Goal: Information Seeking & Learning: Learn about a topic

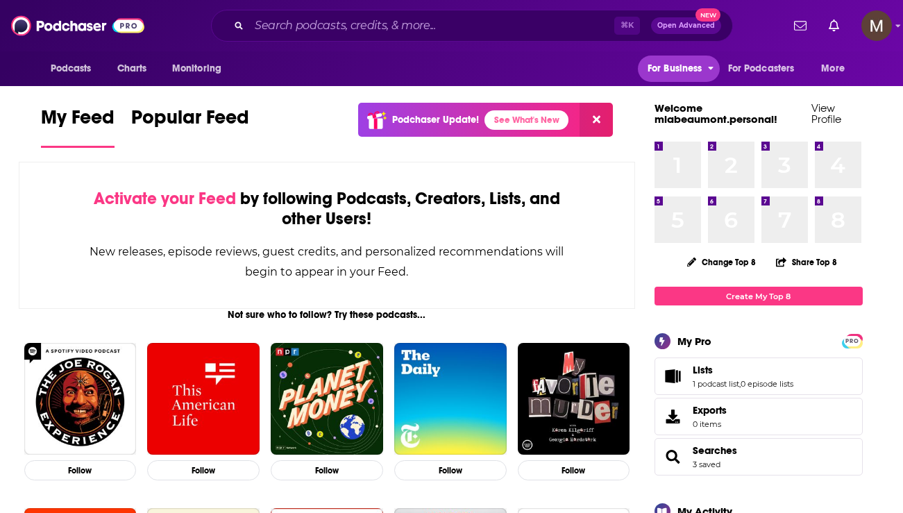
click at [610, 67] on icon "open menu" at bounding box center [711, 68] width 6 height 3
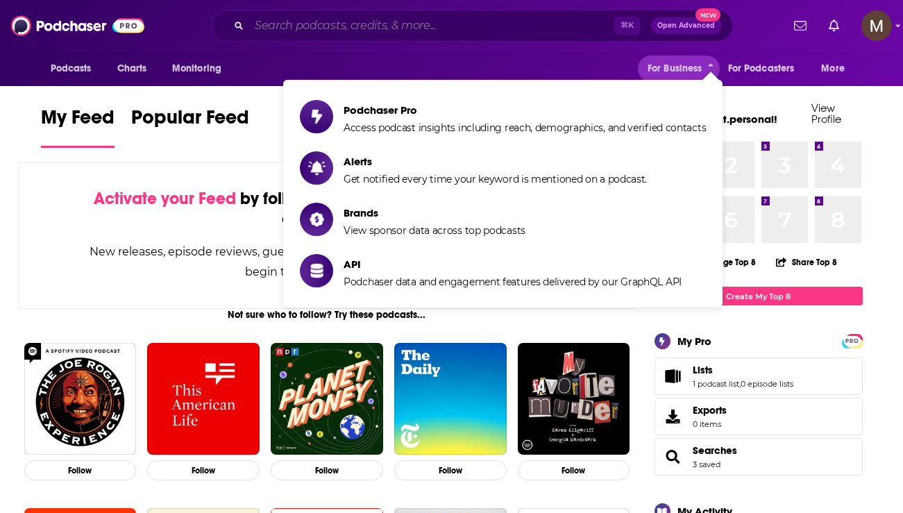
click at [591, 23] on input "Search podcasts, credits, & more..." at bounding box center [431, 26] width 365 height 22
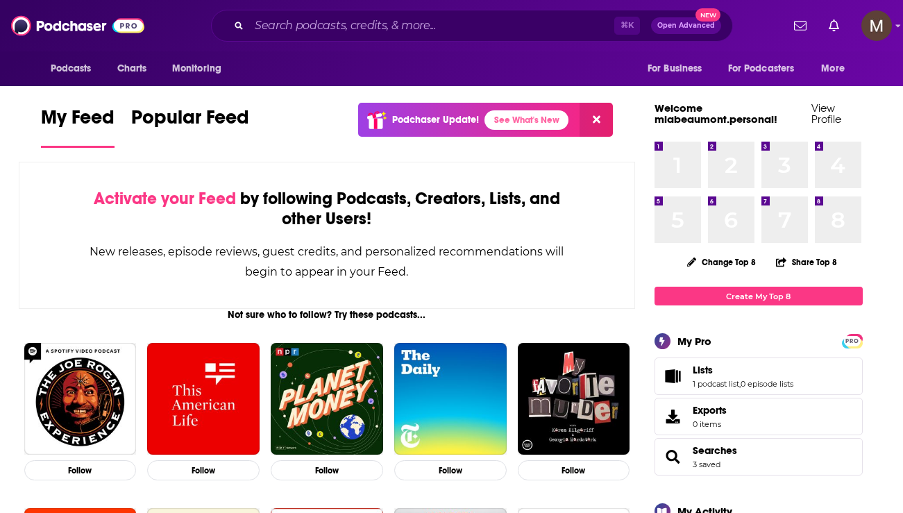
click at [610, 49] on div "Podcasts Charts Monitoring ⌘ K Open Advanced New For Business For Podcasters Mo…" at bounding box center [451, 25] width 903 height 51
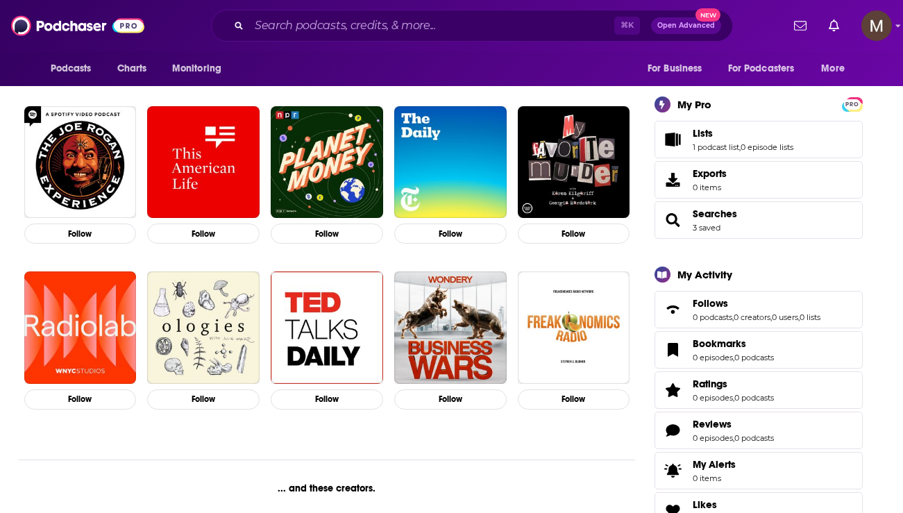
scroll to position [240, 0]
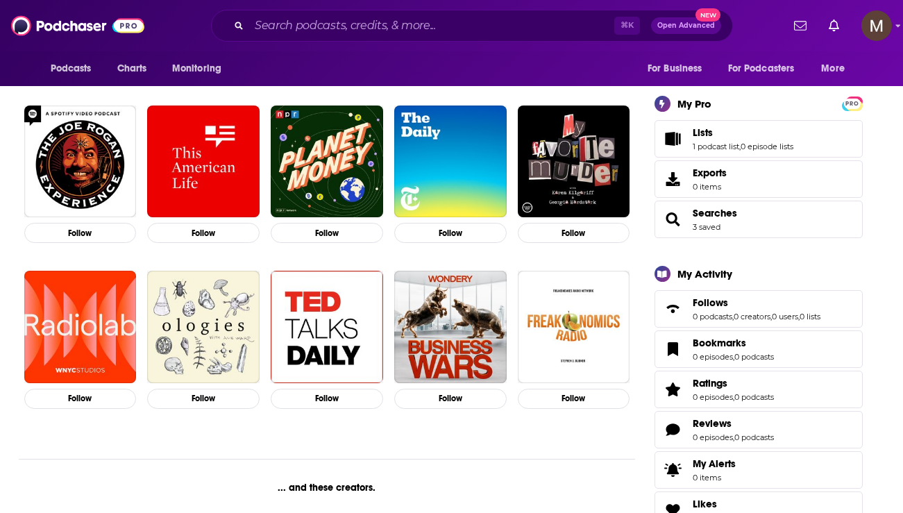
click at [610, 223] on span "Searches 3 saved" at bounding box center [759, 219] width 208 height 37
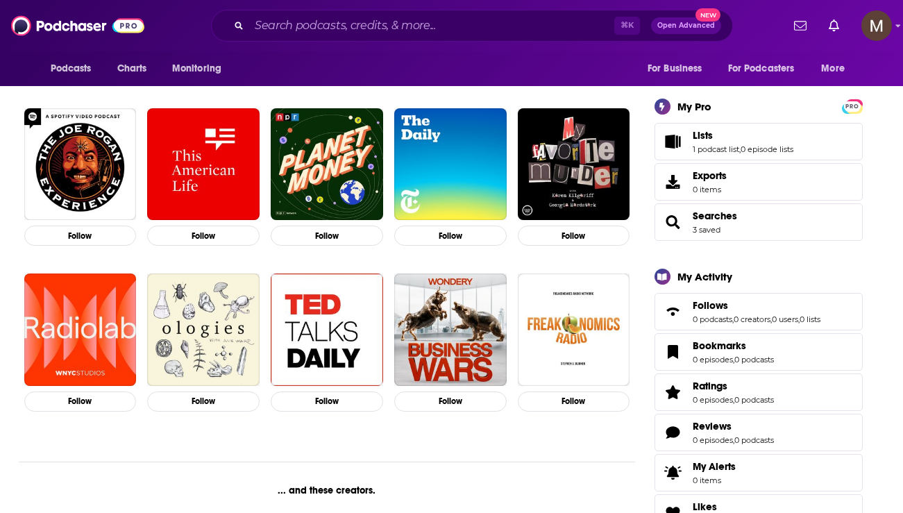
scroll to position [231, 0]
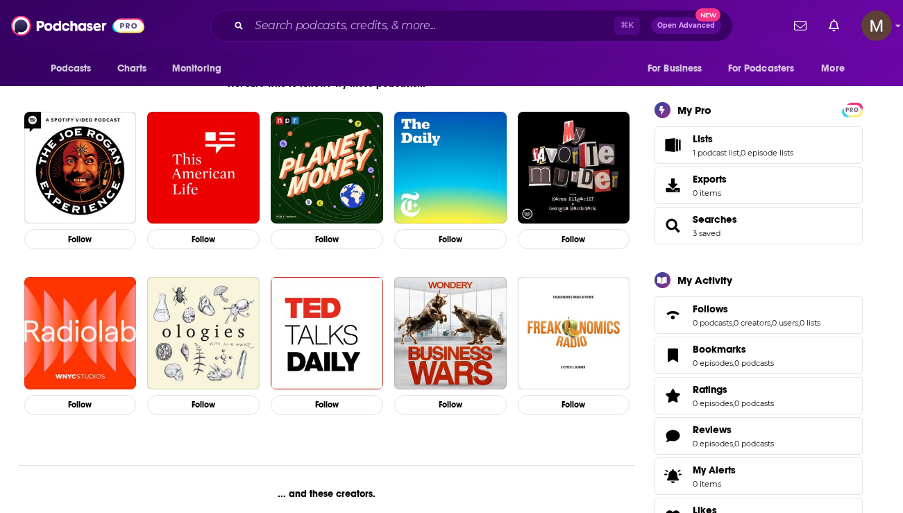
click at [610, 223] on span "Searches 3 saved" at bounding box center [759, 225] width 208 height 37
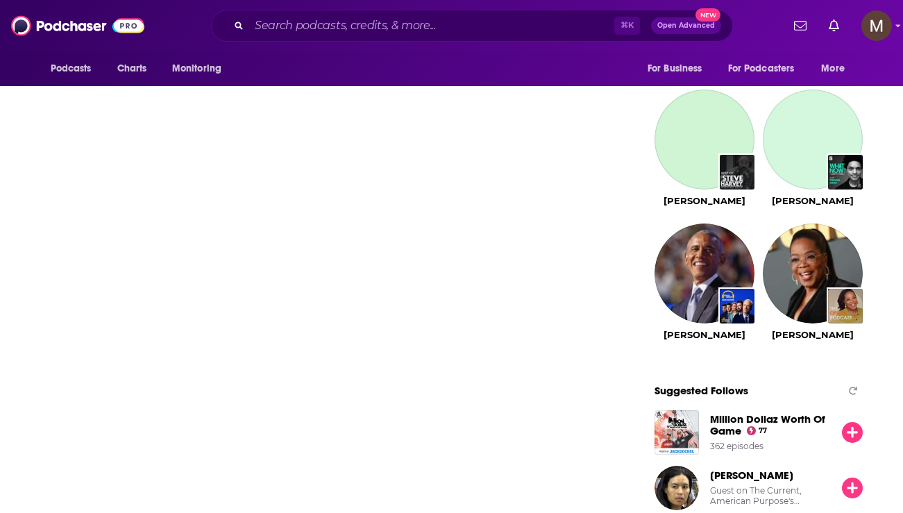
scroll to position [0, 0]
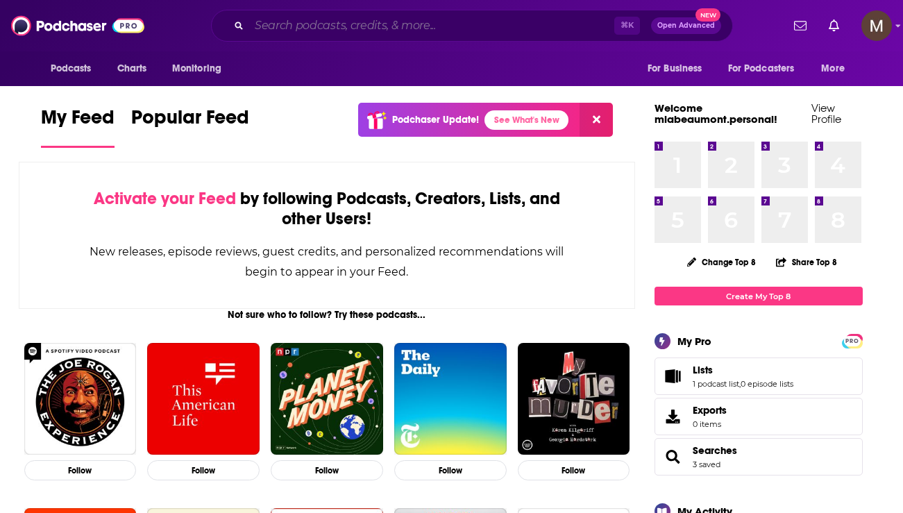
click at [396, 25] on input "Search podcasts, credits, & more..." at bounding box center [431, 26] width 365 height 22
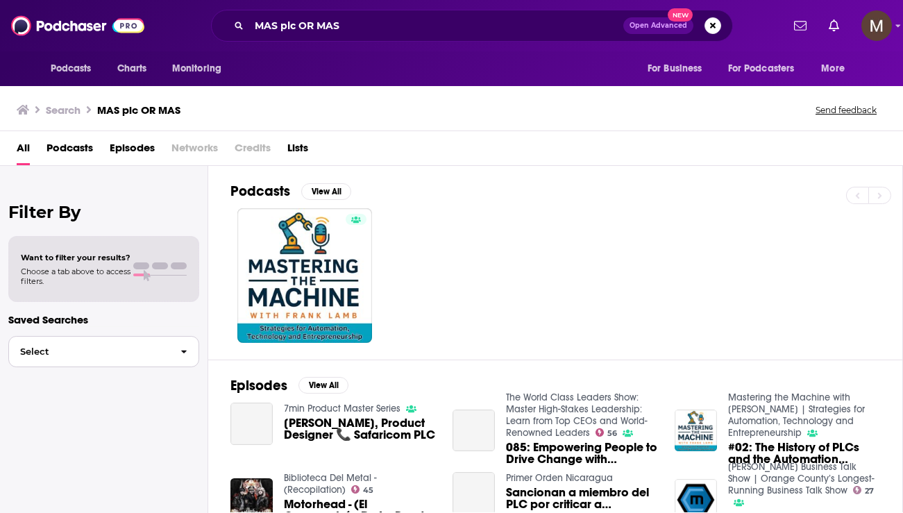
click at [142, 360] on button "Select" at bounding box center [103, 351] width 191 height 31
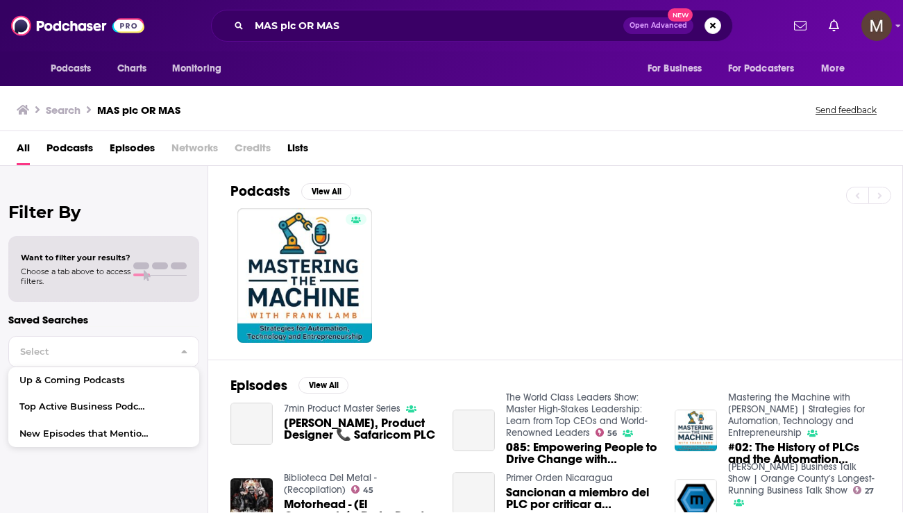
click at [589, 293] on div at bounding box center [566, 275] width 672 height 135
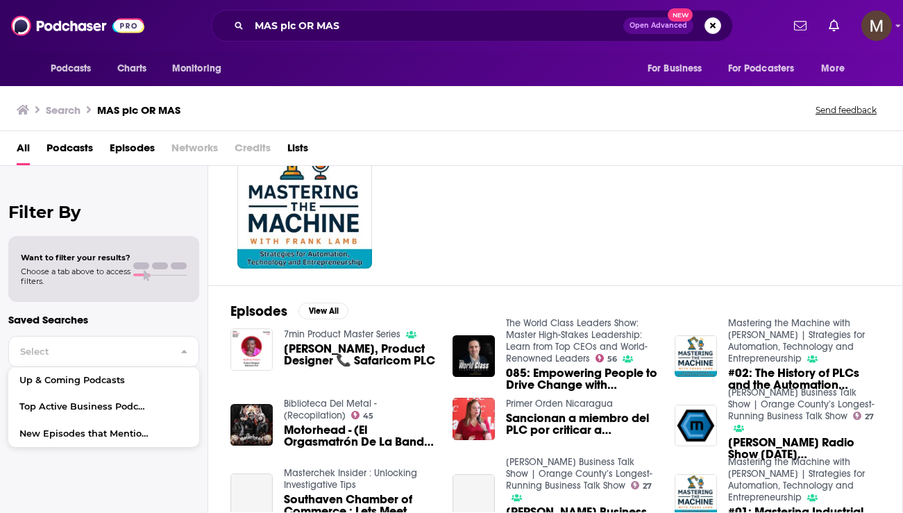
scroll to position [77, 0]
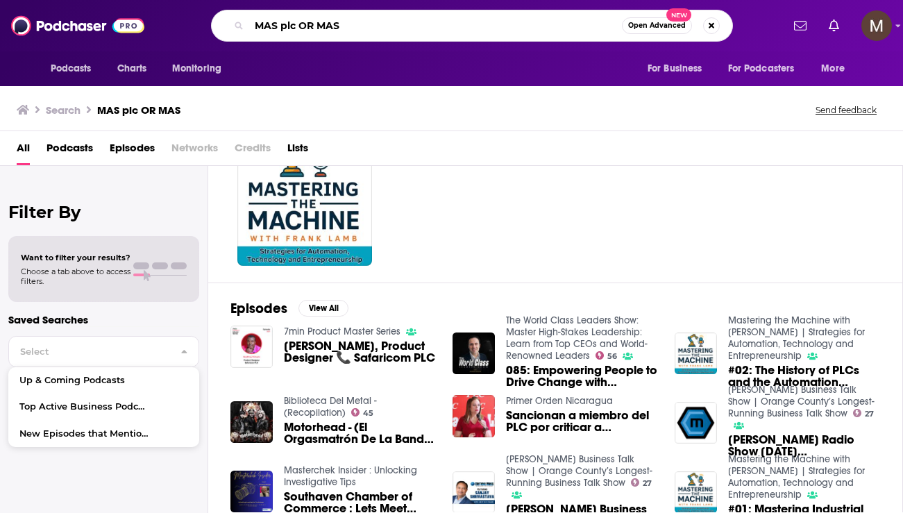
drag, startPoint x: 352, startPoint y: 28, endPoint x: 301, endPoint y: 28, distance: 50.7
click at [301, 28] on input "MAS plc OR MAS" at bounding box center [435, 26] width 373 height 22
type input "MAS plc"
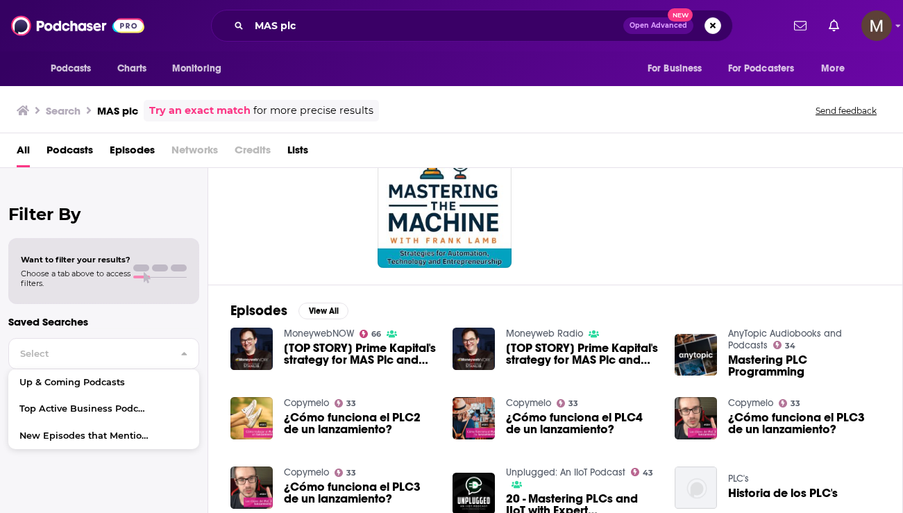
click at [389, 360] on span "[TOP STORY] Prime Kapital's strategy for MAS Plc and what it means for sharehol…" at bounding box center [360, 354] width 152 height 24
